Goal: Transaction & Acquisition: Obtain resource

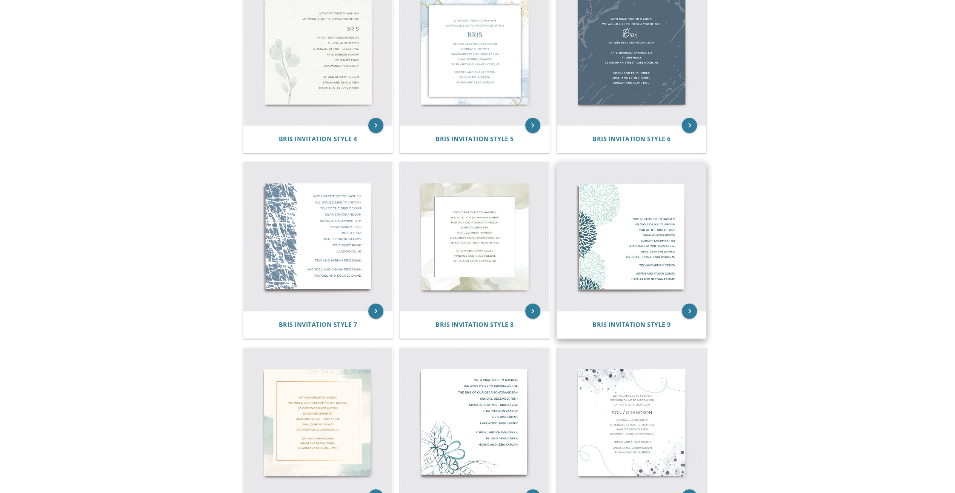
scroll to position [377, 0]
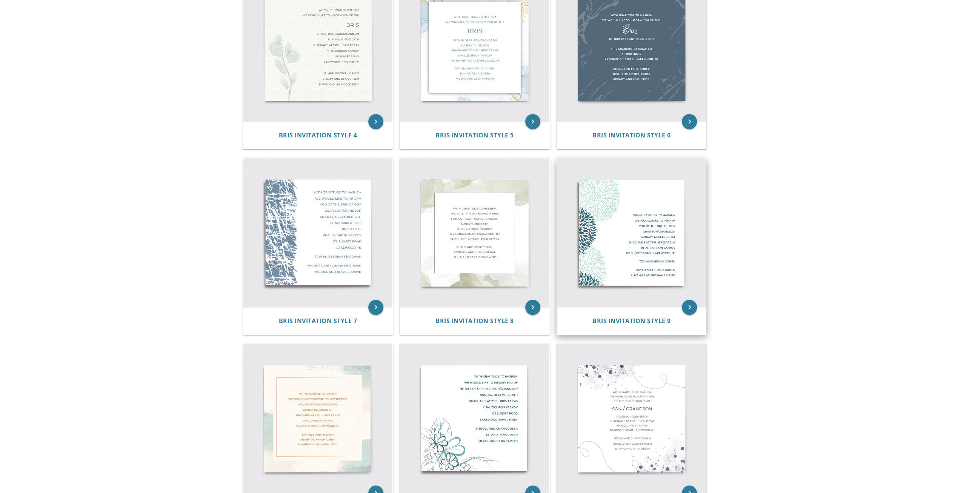
click at [631, 223] on img at bounding box center [631, 232] width 149 height 149
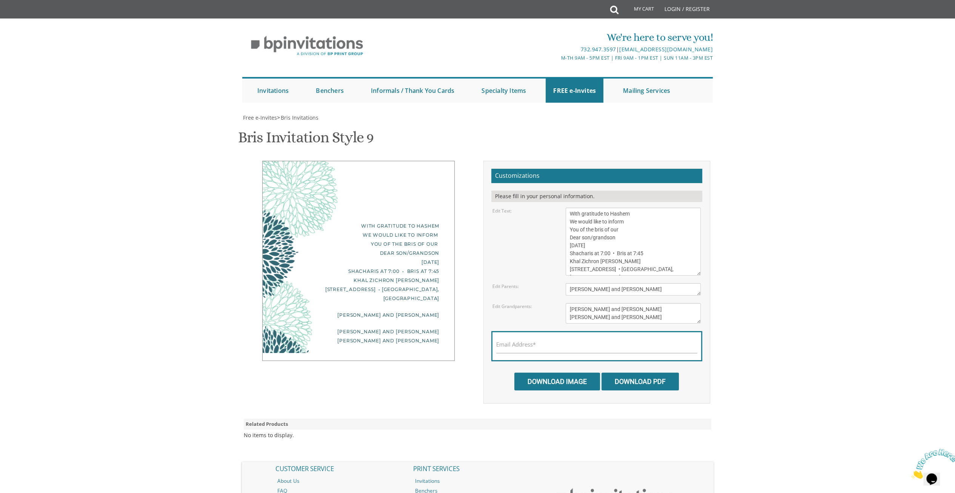
click at [616, 258] on textarea "With gratitude to Hashem We would like to inform You of the bris of our Dear so…" at bounding box center [632, 241] width 135 height 68
drag, startPoint x: 586, startPoint y: 246, endPoint x: 559, endPoint y: 242, distance: 27.0
click at [560, 242] on div "With gratitude to Hashem We would like to inform You of the bris of our Dear so…" at bounding box center [633, 241] width 146 height 68
click at [609, 244] on textarea "With gratitude to Hashem We would like to inform You of the bris of our Dear so…" at bounding box center [632, 241] width 135 height 68
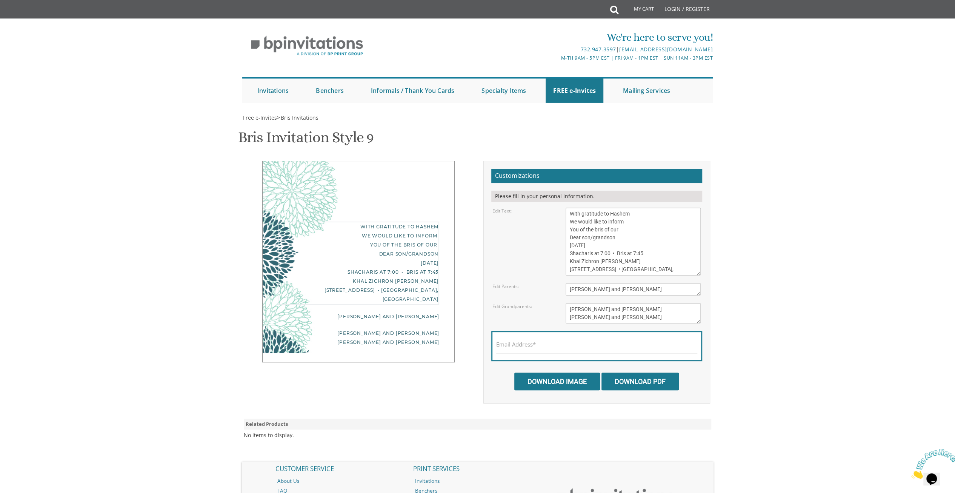
scroll to position [38, 0]
type textarea "With gratitude to Hashem We would like to inform You of the bris of our Dear so…"
click at [630, 283] on textarea "[PERSON_NAME] and [PERSON_NAME]" at bounding box center [632, 289] width 135 height 12
drag, startPoint x: 607, startPoint y: 252, endPoint x: 534, endPoint y: 249, distance: 73.2
click at [534, 283] on div "Edit Parents: [PERSON_NAME] and [PERSON_NAME]" at bounding box center [597, 289] width 220 height 12
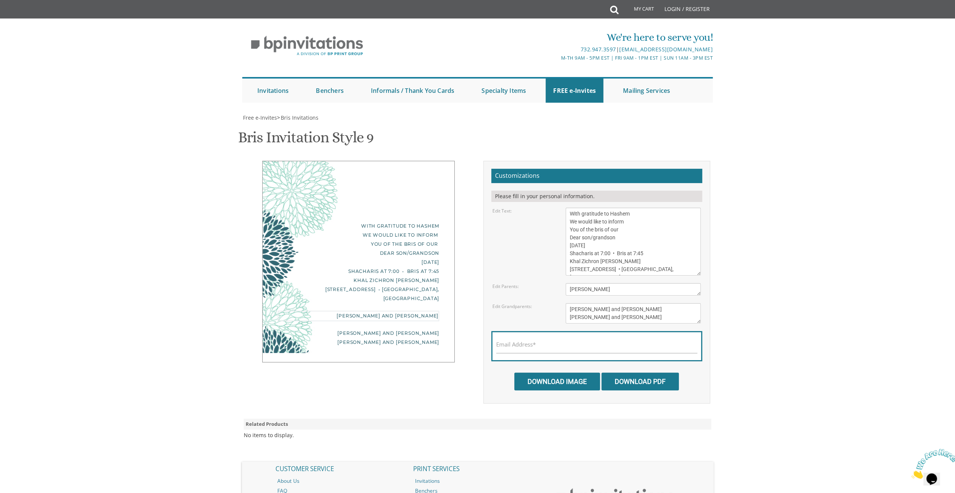
drag, startPoint x: 591, startPoint y: 251, endPoint x: 622, endPoint y: 251, distance: 30.9
click at [622, 283] on textarea "[PERSON_NAME] and [PERSON_NAME]" at bounding box center [632, 289] width 135 height 12
type textarea "[PERSON_NAME] and [PERSON_NAME]"
drag, startPoint x: 631, startPoint y: 269, endPoint x: 530, endPoint y: 266, distance: 101.1
click at [530, 303] on div "Edit Grandparents: [PERSON_NAME] and [PERSON_NAME] [PERSON_NAME] and [PERSON_NA…" at bounding box center [597, 313] width 220 height 20
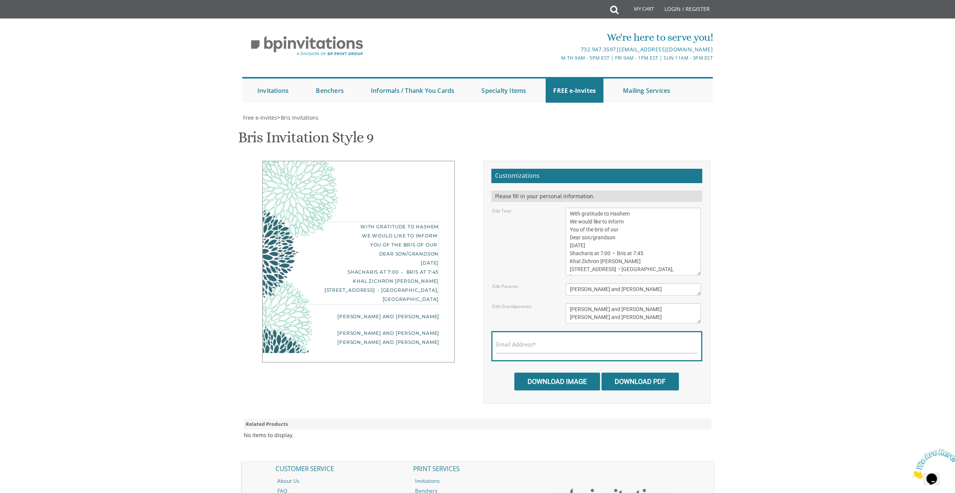
drag, startPoint x: 567, startPoint y: 224, endPoint x: 619, endPoint y: 224, distance: 52.1
click at [619, 224] on textarea "With gratitude to Hashem We would like to inform You of the bris of our Dear so…" at bounding box center [632, 241] width 135 height 68
drag, startPoint x: 583, startPoint y: 271, endPoint x: 554, endPoint y: 270, distance: 29.1
click at [554, 303] on div "Edit Grandparents: [PERSON_NAME] and [PERSON_NAME] [PERSON_NAME] and [PERSON_NA…" at bounding box center [597, 313] width 220 height 20
click at [609, 303] on textarea "[PERSON_NAME] and [PERSON_NAME] [PERSON_NAME] and [PERSON_NAME]" at bounding box center [632, 313] width 135 height 20
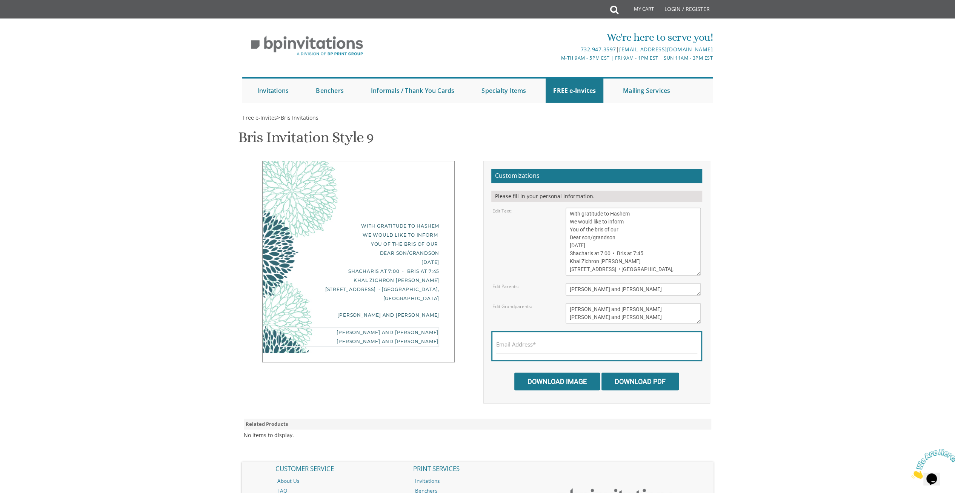
drag, startPoint x: 624, startPoint y: 269, endPoint x: 595, endPoint y: 270, distance: 29.1
click at [595, 303] on textarea "[PERSON_NAME] and [PERSON_NAME] [PERSON_NAME] and [PERSON_NAME]" at bounding box center [632, 313] width 135 height 20
drag, startPoint x: 625, startPoint y: 279, endPoint x: 550, endPoint y: 279, distance: 75.1
click at [550, 303] on div "Edit Grandparents: [PERSON_NAME] and [PERSON_NAME] [PERSON_NAME] and [PERSON_NA…" at bounding box center [597, 313] width 220 height 20
click at [650, 303] on textarea "[PERSON_NAME] and [PERSON_NAME] [PERSON_NAME] and [PERSON_NAME]" at bounding box center [632, 313] width 135 height 20
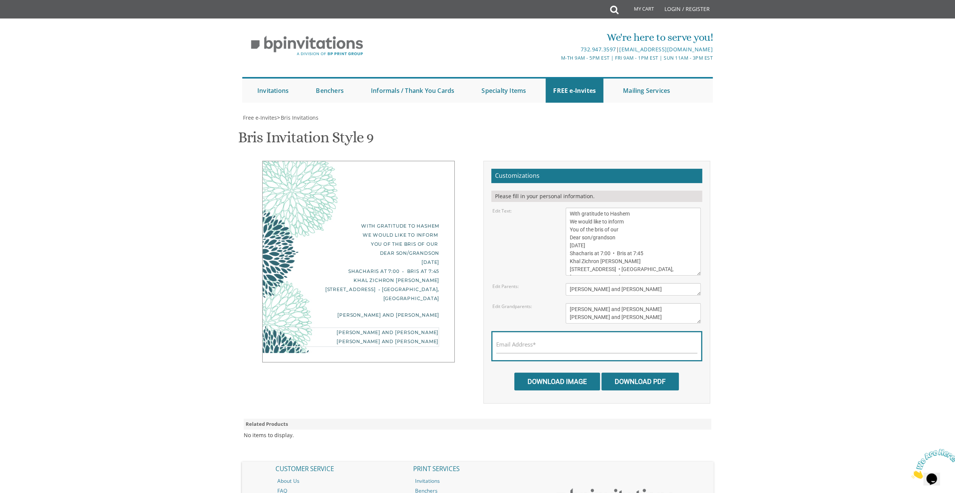
type textarea "[PERSON_NAME] and [PERSON_NAME] [PERSON_NAME] and [PERSON_NAME]"
click at [633, 220] on textarea "With gratitude to Hashem We would like to inform You of the bris of our Dear so…" at bounding box center [632, 241] width 135 height 68
drag, startPoint x: 614, startPoint y: 223, endPoint x: 558, endPoint y: 221, distance: 55.5
click at [558, 221] on div "Edit Text: With gratitude to [PERSON_NAME] We would like to inform You of the b…" at bounding box center [597, 241] width 220 height 68
paste textarea "Agudas Achim"
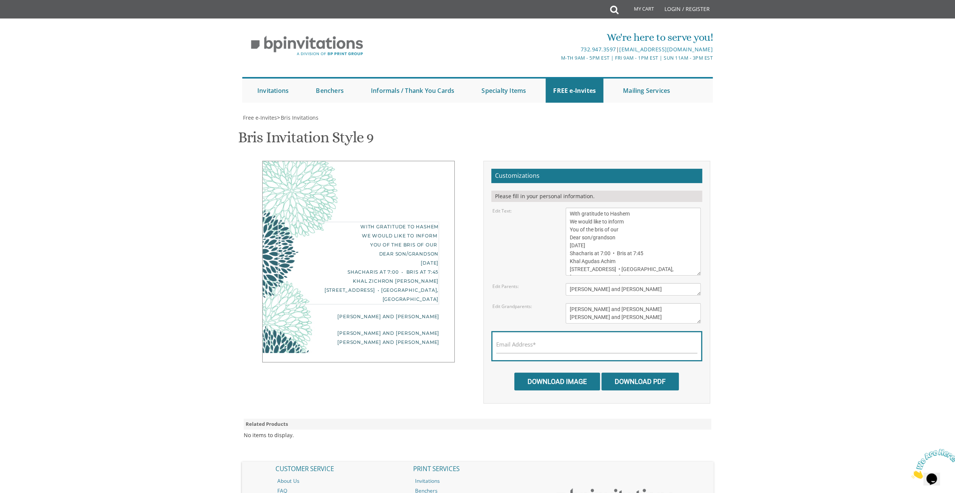
click at [577, 234] on textarea "With gratitude to Hashem We would like to inform You of the bris of our Dear so…" at bounding box center [632, 241] width 135 height 68
drag, startPoint x: 609, startPoint y: 232, endPoint x: 550, endPoint y: 233, distance: 59.2
click at [550, 233] on div "Edit Text: With gratitude to [PERSON_NAME] We would like to inform You of the b…" at bounding box center [597, 241] width 220 height 68
click at [635, 303] on textarea "[PERSON_NAME] and [PERSON_NAME] [PERSON_NAME] and [PERSON_NAME]" at bounding box center [632, 313] width 135 height 20
click at [661, 230] on textarea "With gratitude to Hashem We would like to inform You of the bris of our Dear so…" at bounding box center [632, 241] width 135 height 68
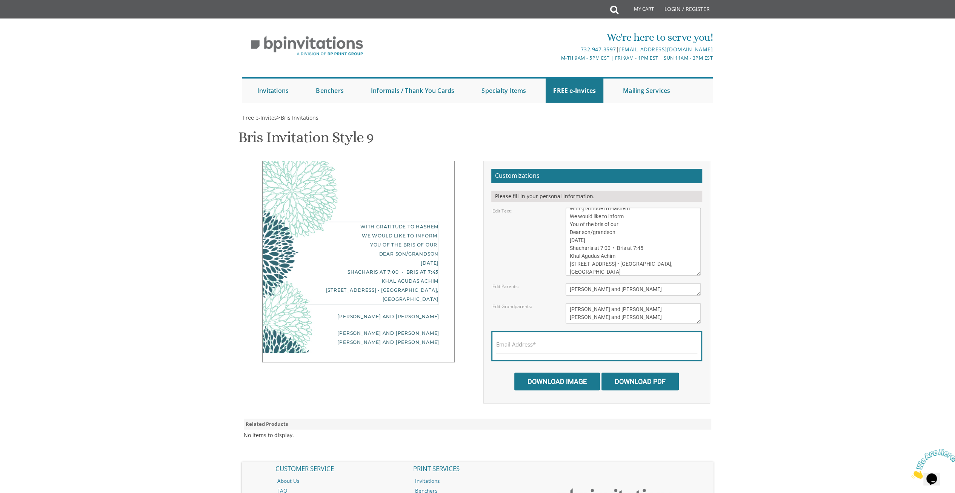
scroll to position [13, 0]
click at [648, 231] on textarea "With gratitude to Hashem We would like to inform You of the bris of our Dear so…" at bounding box center [632, 241] width 135 height 68
click at [642, 207] on textarea "With gratitude to Hashem We would like to inform You of the bris of our Dear so…" at bounding box center [632, 241] width 135 height 68
click at [620, 207] on textarea "With gratitude to Hashem We would like to inform You of the bris of our Dear so…" at bounding box center [632, 241] width 135 height 68
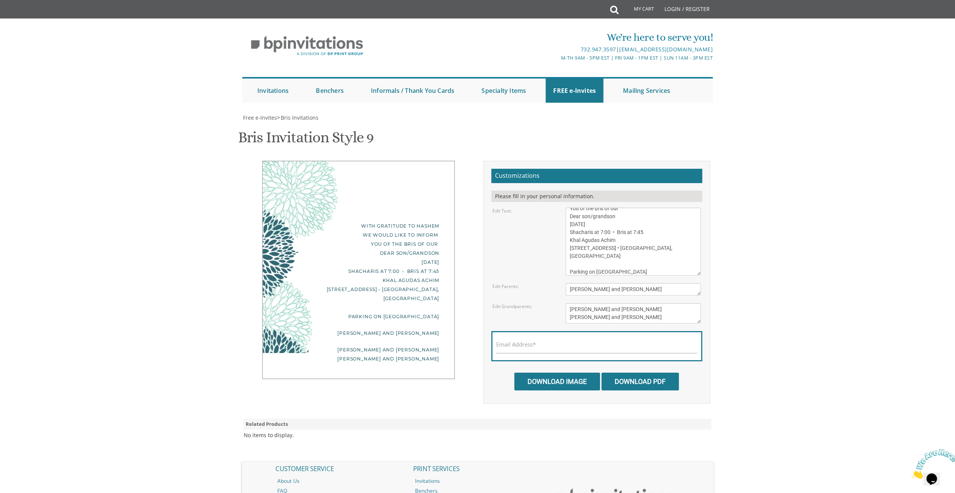
click at [570, 331] on div "Email Address*" at bounding box center [596, 346] width 211 height 30
click at [612, 303] on textarea "[PERSON_NAME] and [PERSON_NAME] [PERSON_NAME] and [PERSON_NAME]" at bounding box center [632, 313] width 135 height 20
click at [588, 233] on textarea "With gratitude to Hashem We would like to inform You of the bris of our Dear so…" at bounding box center [632, 241] width 135 height 68
click at [593, 220] on textarea "With gratitude to Hashem We would like to inform You of the bris of our Dear so…" at bounding box center [632, 241] width 135 height 68
click at [590, 232] on textarea "With gratitude to Hashem We would like to inform You of the bris of our Dear so…" at bounding box center [632, 241] width 135 height 68
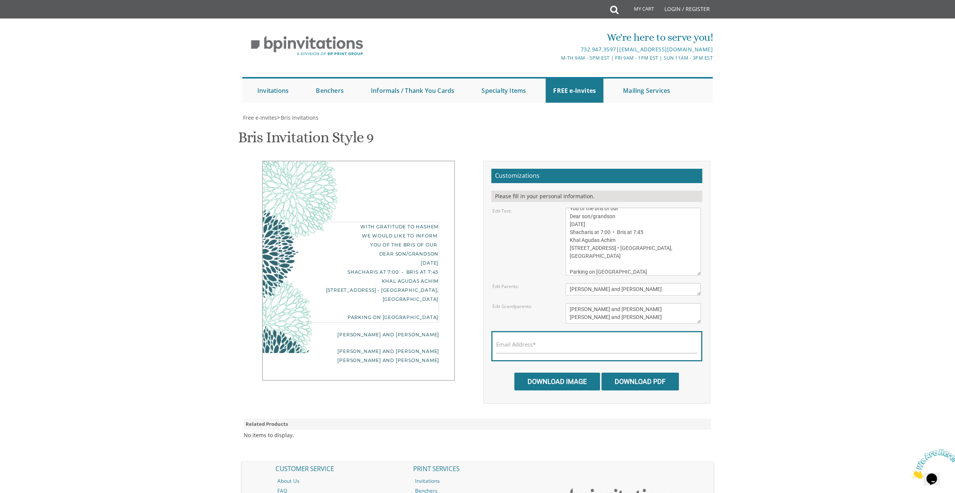
scroll to position [16, 0]
click at [567, 232] on textarea "With gratitude to Hashem We would like to inform You of the bris of our Dear so…" at bounding box center [632, 241] width 135 height 68
click at [653, 230] on textarea "With gratitude to Hashem We would like to inform You of the bris of our Dear so…" at bounding box center [632, 241] width 135 height 68
click at [648, 283] on textarea "[PERSON_NAME] and [PERSON_NAME]" at bounding box center [632, 289] width 135 height 12
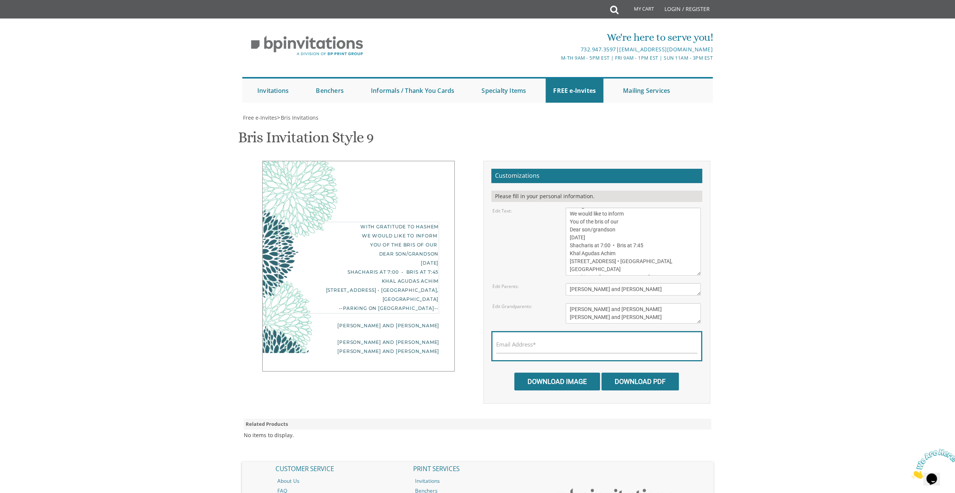
drag, startPoint x: 592, startPoint y: 232, endPoint x: 599, endPoint y: 233, distance: 6.9
click at [599, 233] on textarea "With gratitude to Hashem We would like to inform You of the bris of our Dear so…" at bounding box center [632, 241] width 135 height 68
click at [649, 214] on textarea "With gratitude to Hashem We would like to inform You of the bris of our Dear so…" at bounding box center [632, 241] width 135 height 68
click at [652, 230] on textarea "With gratitude to Hashem We would like to inform You of the bris of our Dear so…" at bounding box center [632, 241] width 135 height 68
click at [646, 232] on textarea "With gratitude to Hashem We would like to inform You of the bris of our Dear so…" at bounding box center [632, 241] width 135 height 68
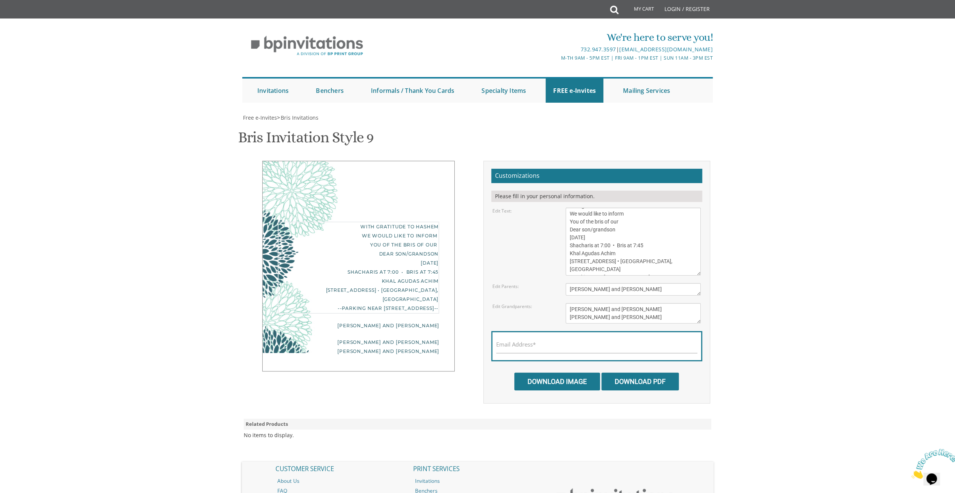
click at [640, 207] on textarea "With gratitude to Hashem We would like to inform You of the bris of our Dear so…" at bounding box center [632, 241] width 135 height 68
click at [659, 283] on textarea "[PERSON_NAME] and [PERSON_NAME]" at bounding box center [632, 289] width 135 height 12
click at [645, 233] on textarea "With gratitude to Hashem We would like to inform You of the bris of our Dear so…" at bounding box center [632, 241] width 135 height 68
click at [646, 207] on textarea "With gratitude to Hashem We would like to inform You of the bris of our Dear so…" at bounding box center [632, 241] width 135 height 68
type textarea "With gratitude to Hashem We would like to inform You of the bris of our Dear so…"
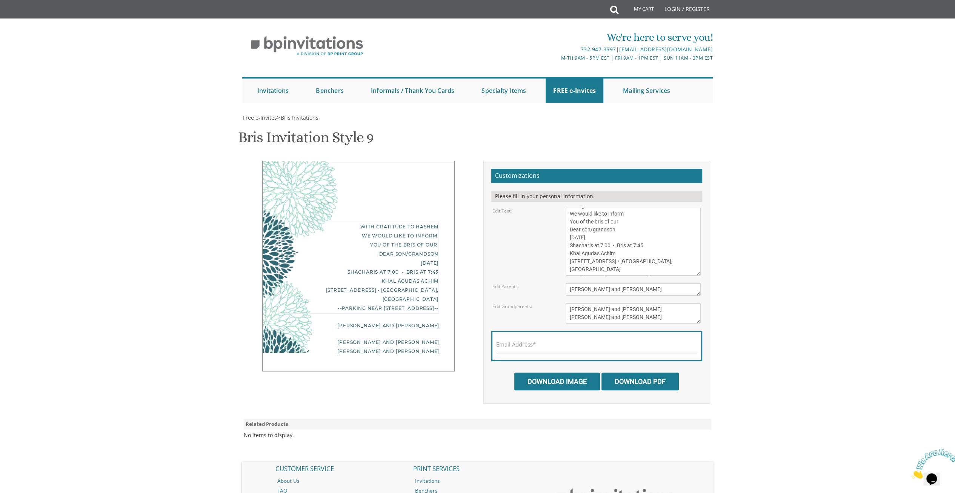
click at [634, 303] on textarea "[PERSON_NAME] and [PERSON_NAME] [PERSON_NAME] and [PERSON_NAME]" at bounding box center [632, 313] width 135 height 20
click at [566, 331] on div "Email Address*" at bounding box center [596, 346] width 211 height 30
click at [567, 344] on input "Email Address*" at bounding box center [596, 348] width 201 height 9
type input "[EMAIL_ADDRESS][DOMAIN_NAME]"
click at [655, 216] on textarea "With gratitude to Hashem We would like to inform You of the bris of our Dear so…" at bounding box center [632, 241] width 135 height 68
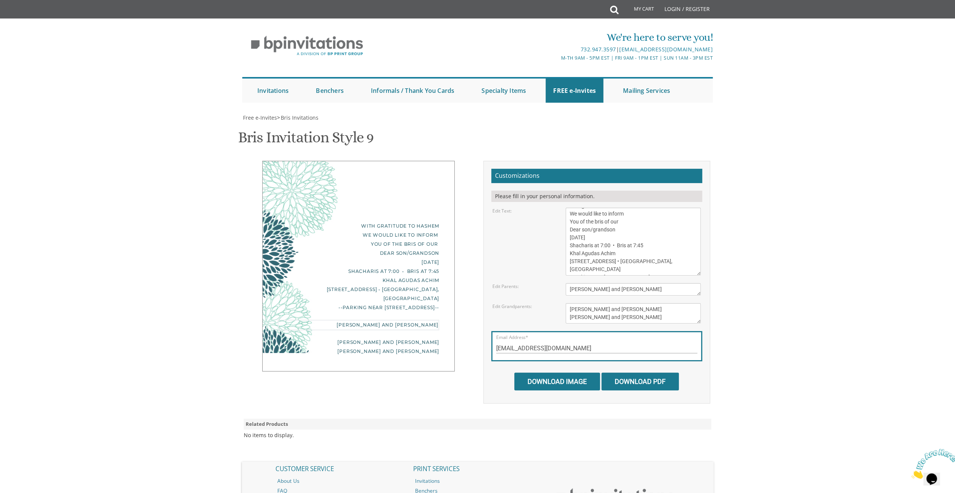
drag, startPoint x: 662, startPoint y: 249, endPoint x: 538, endPoint y: 249, distance: 124.1
click at [538, 283] on div "Edit Parents: [PERSON_NAME] and [PERSON_NAME]" at bounding box center [597, 289] width 220 height 12
drag, startPoint x: 567, startPoint y: 270, endPoint x: 702, endPoint y: 289, distance: 136.3
click at [699, 288] on form "Customizations Please fill in your personal information. Edit Text: Edit Parent…" at bounding box center [596, 279] width 211 height 221
click at [555, 372] on input "Download Image" at bounding box center [557, 381] width 86 height 18
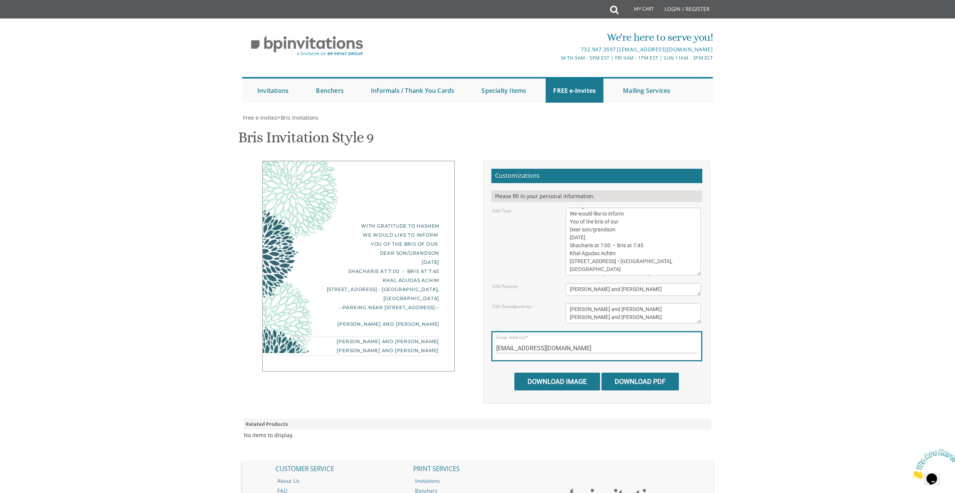
click at [605, 303] on textarea "[PERSON_NAME] and [PERSON_NAME] [PERSON_NAME] and [PERSON_NAME]" at bounding box center [632, 313] width 135 height 20
type textarea "[PERSON_NAME] and [PERSON_NAME] [PERSON_NAME] and [PERSON_NAME]"
click at [603, 344] on input "[EMAIL_ADDRESS][DOMAIN_NAME]" at bounding box center [596, 348] width 201 height 9
click at [560, 372] on input "Download Image" at bounding box center [557, 381] width 86 height 18
click at [658, 303] on textarea "[PERSON_NAME] and [PERSON_NAME] [PERSON_NAME] and [PERSON_NAME]" at bounding box center [632, 313] width 135 height 20
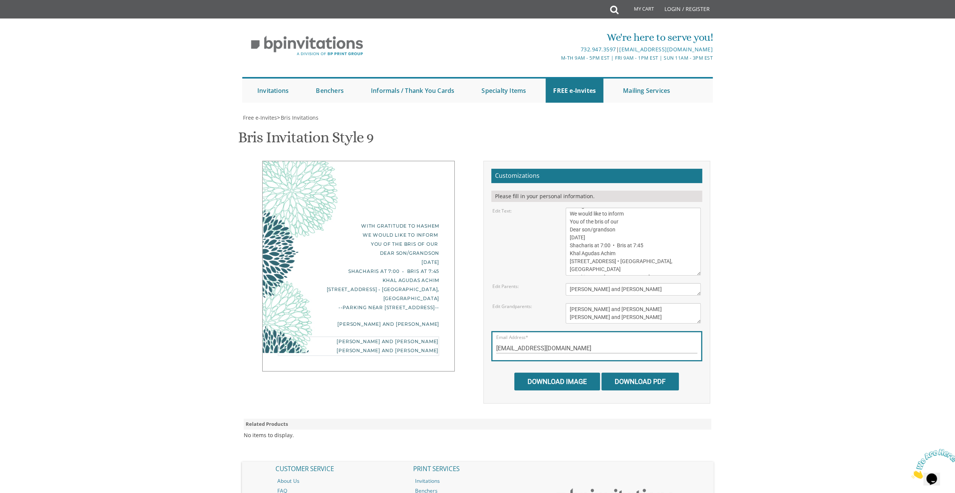
click at [774, 290] on body "My Cart Total: View Cart Item(s) Submit My Cart Total: View Cart Item(s) Login …" at bounding box center [477, 302] width 955 height 604
click at [620, 303] on textarea "[PERSON_NAME] and [PERSON_NAME] [PERSON_NAME] and [PERSON_NAME]" at bounding box center [632, 313] width 135 height 20
